Goal: Information Seeking & Learning: Learn about a topic

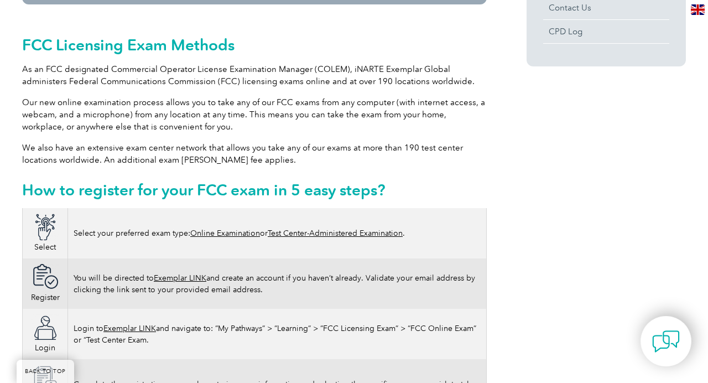
scroll to position [501, 0]
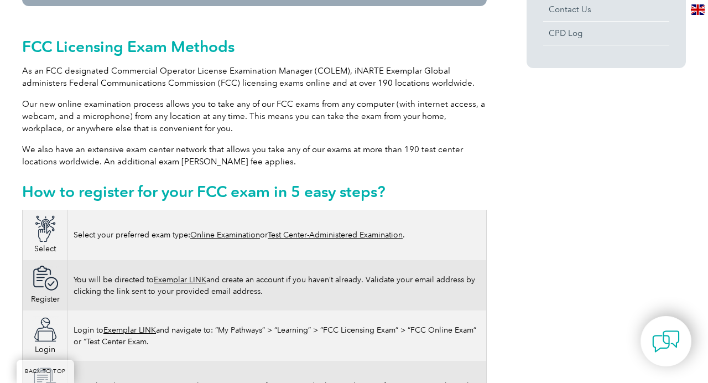
click at [344, 230] on link "Test Center-Administered Examination" at bounding box center [335, 234] width 135 height 9
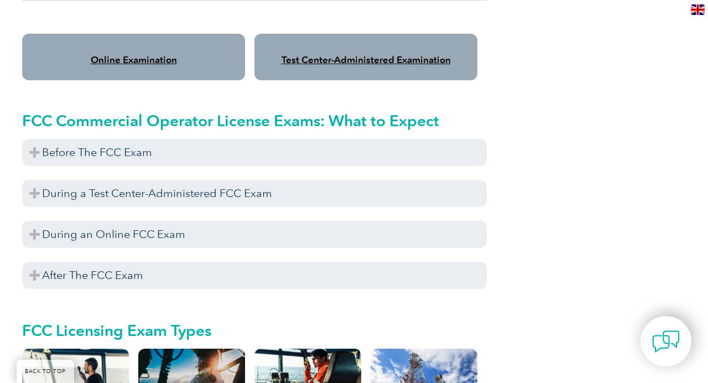
scroll to position [959, 0]
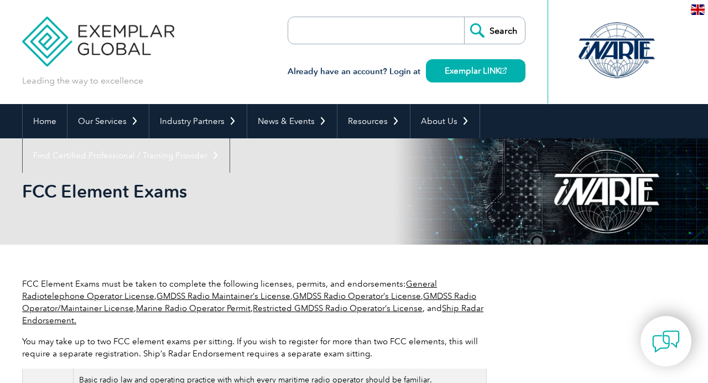
scroll to position [22, 0]
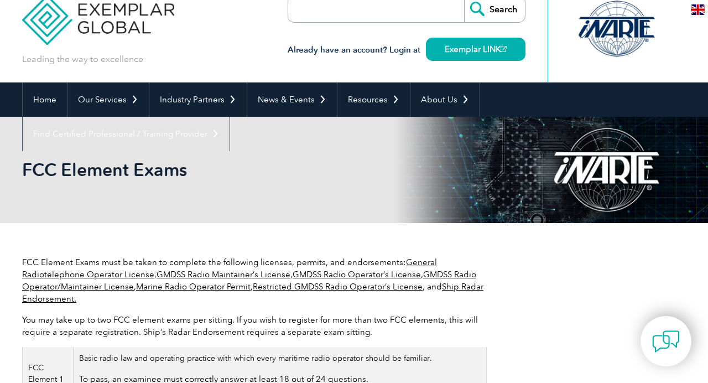
click at [99, 272] on link "General Radiotelephone Operator License" at bounding box center [229, 268] width 415 height 22
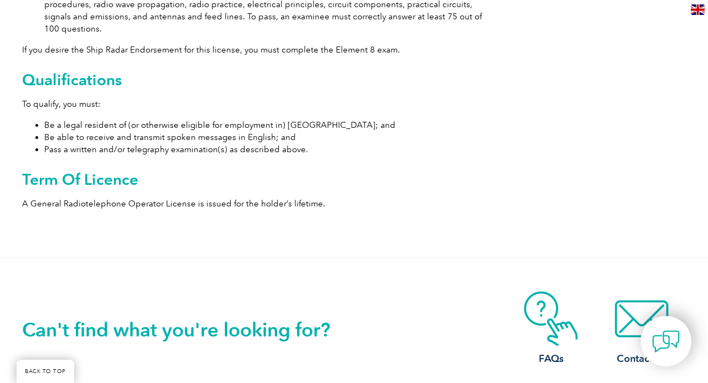
scroll to position [414, 0]
